Goal: Task Accomplishment & Management: Manage account settings

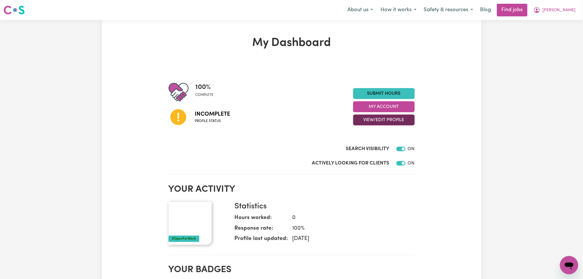
click at [396, 122] on button "View/Edit Profile" at bounding box center [384, 120] width 62 height 11
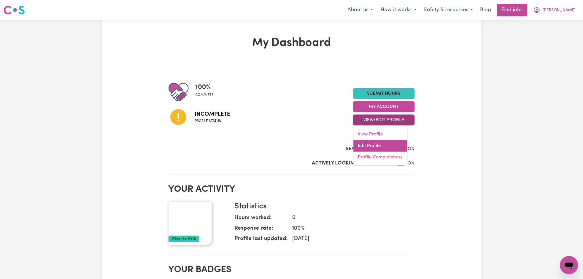
click at [377, 145] on link "Edit Profile" at bounding box center [380, 146] width 54 height 11
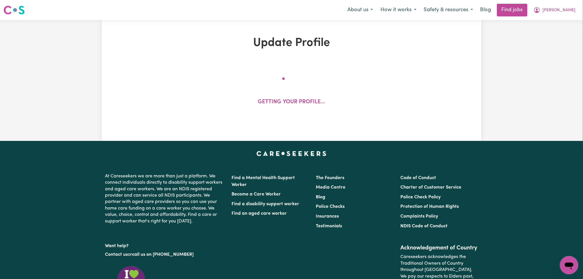
select select "[DEMOGRAPHIC_DATA]"
select select "[DEMOGRAPHIC_DATA] Citizen"
select select "Studying a healthcare related degree or qualification"
select select "55"
select select "75"
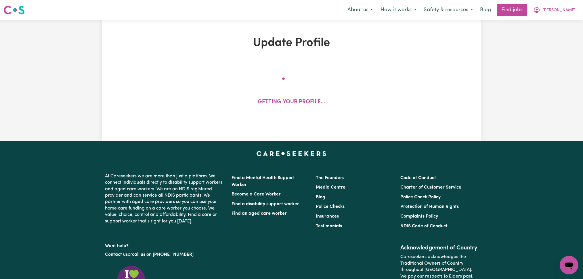
select select "95"
select select "125"
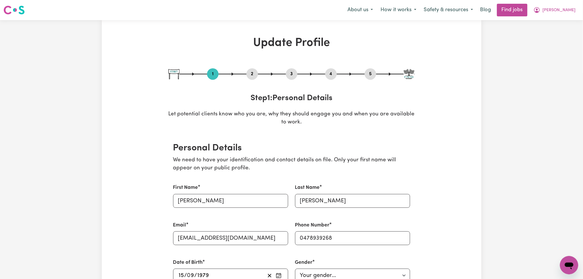
click at [254, 74] on button "2" at bounding box center [251, 73] width 11 height 7
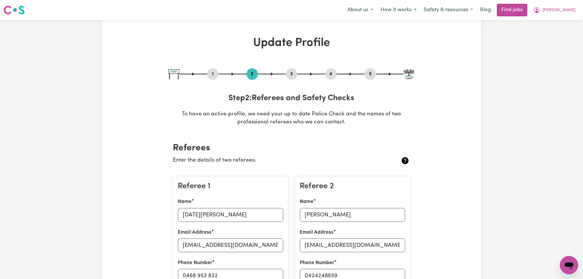
scroll to position [76, 0]
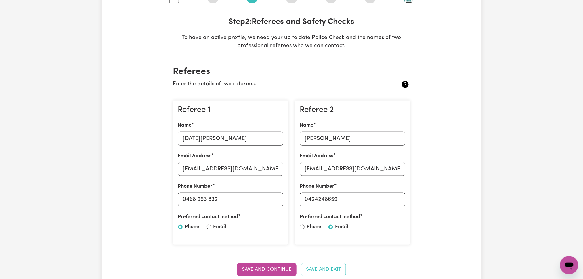
click at [187, 128] on label "Name" at bounding box center [185, 125] width 14 height 7
click at [187, 132] on input "[DATE][PERSON_NAME]" at bounding box center [230, 139] width 105 height 14
click at [204, 134] on input "[DATE][PERSON_NAME]" at bounding box center [230, 139] width 105 height 14
click at [236, 168] on input "[EMAIL_ADDRESS][DOMAIN_NAME]" at bounding box center [230, 169] width 105 height 14
drag, startPoint x: 248, startPoint y: 203, endPoint x: 230, endPoint y: 205, distance: 18.6
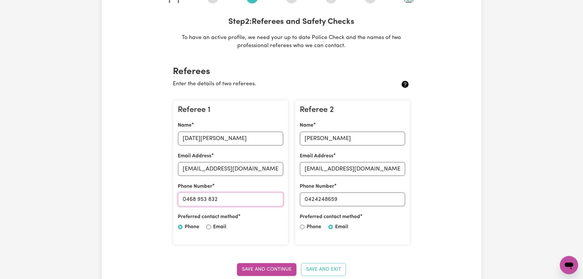
click at [248, 203] on input "0468 953 832" at bounding box center [230, 200] width 105 height 14
drag, startPoint x: 187, startPoint y: 202, endPoint x: 251, endPoint y: 202, distance: 63.5
click at [251, 202] on input "0468 953 832" at bounding box center [230, 200] width 105 height 14
click at [323, 144] on input "[PERSON_NAME]" at bounding box center [352, 139] width 105 height 14
click at [352, 173] on input "[EMAIL_ADDRESS][DOMAIN_NAME]" at bounding box center [352, 169] width 105 height 14
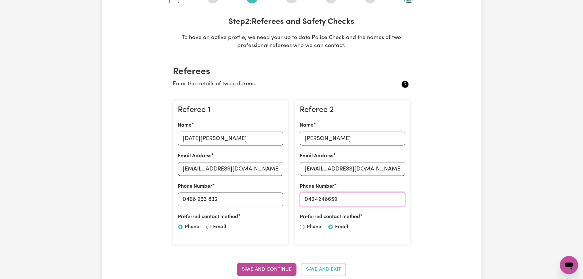
drag, startPoint x: 310, startPoint y: 198, endPoint x: 381, endPoint y: 201, distance: 70.8
click at [381, 201] on input "0424248659" at bounding box center [352, 200] width 105 height 14
click at [320, 203] on input "0424248659" at bounding box center [352, 200] width 105 height 14
drag, startPoint x: 308, startPoint y: 199, endPoint x: 380, endPoint y: 203, distance: 72.3
click at [380, 203] on input "0424248659" at bounding box center [352, 200] width 105 height 14
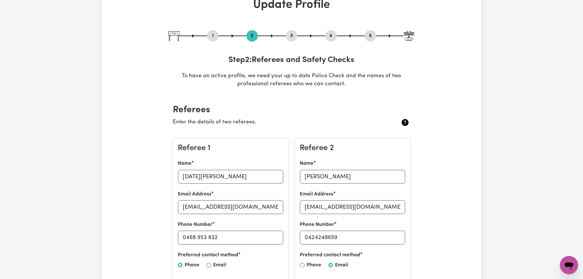
scroll to position [0, 0]
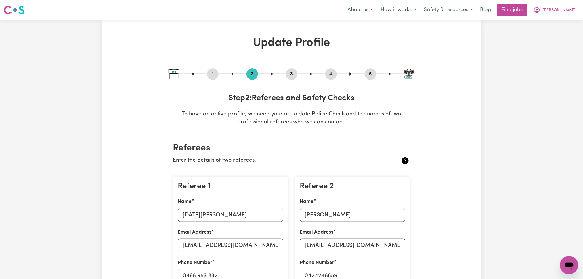
click at [368, 75] on button "5" at bounding box center [369, 73] width 11 height 7
select select "I am providing services through another platform"
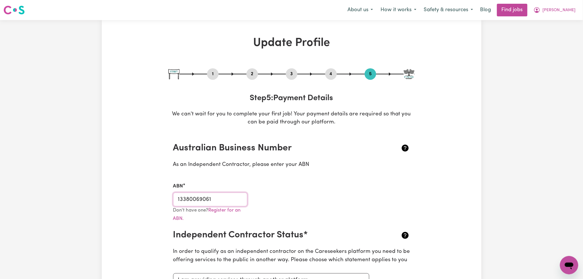
click at [194, 201] on input "13380069061" at bounding box center [210, 200] width 74 height 14
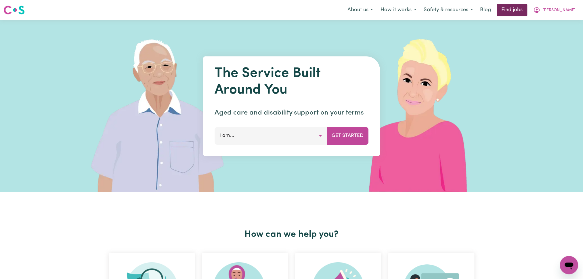
click at [527, 11] on link "Find jobs" at bounding box center [512, 10] width 30 height 13
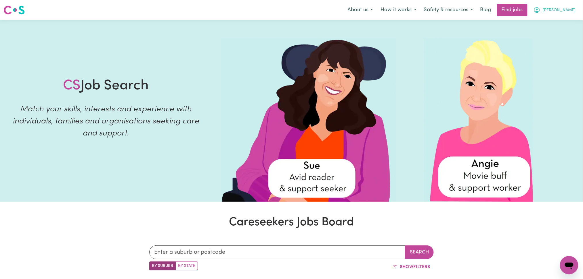
click at [572, 7] on span "[PERSON_NAME]" at bounding box center [558, 10] width 33 height 6
click at [547, 43] on link "Logout" at bounding box center [555, 44] width 45 height 11
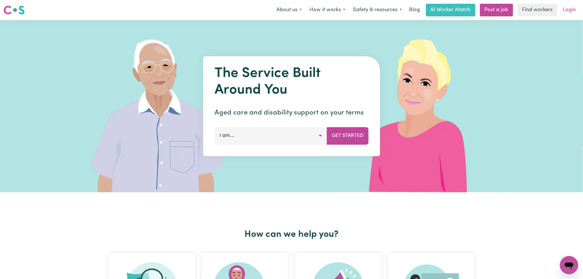
click at [572, 7] on link "Login" at bounding box center [569, 10] width 20 height 13
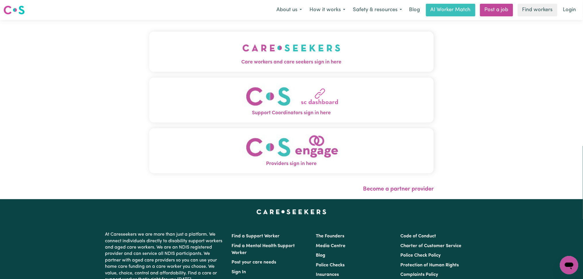
click at [224, 66] on span "Care workers and care seekers sign in here" at bounding box center [291, 62] width 285 height 7
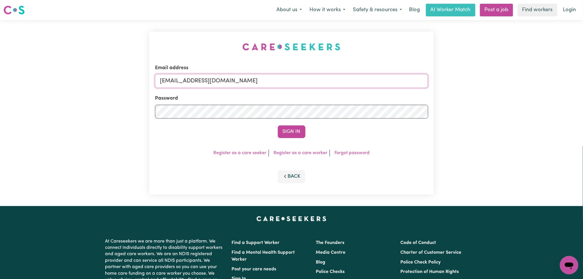
click at [214, 80] on input "onboardingcs@careseekers.com.au" at bounding box center [291, 81] width 273 height 14
drag, startPoint x: 191, startPoint y: 82, endPoint x: 312, endPoint y: 89, distance: 121.2
click at [312, 89] on form "Email address Superuser~jakedworkin@hotmail.com Password Sign In" at bounding box center [291, 101] width 273 height 74
type input "Superuser~okolivivian05@gmail.com"
click at [278, 126] on button "Sign In" at bounding box center [292, 132] width 28 height 13
